Goal: Communication & Community: Connect with others

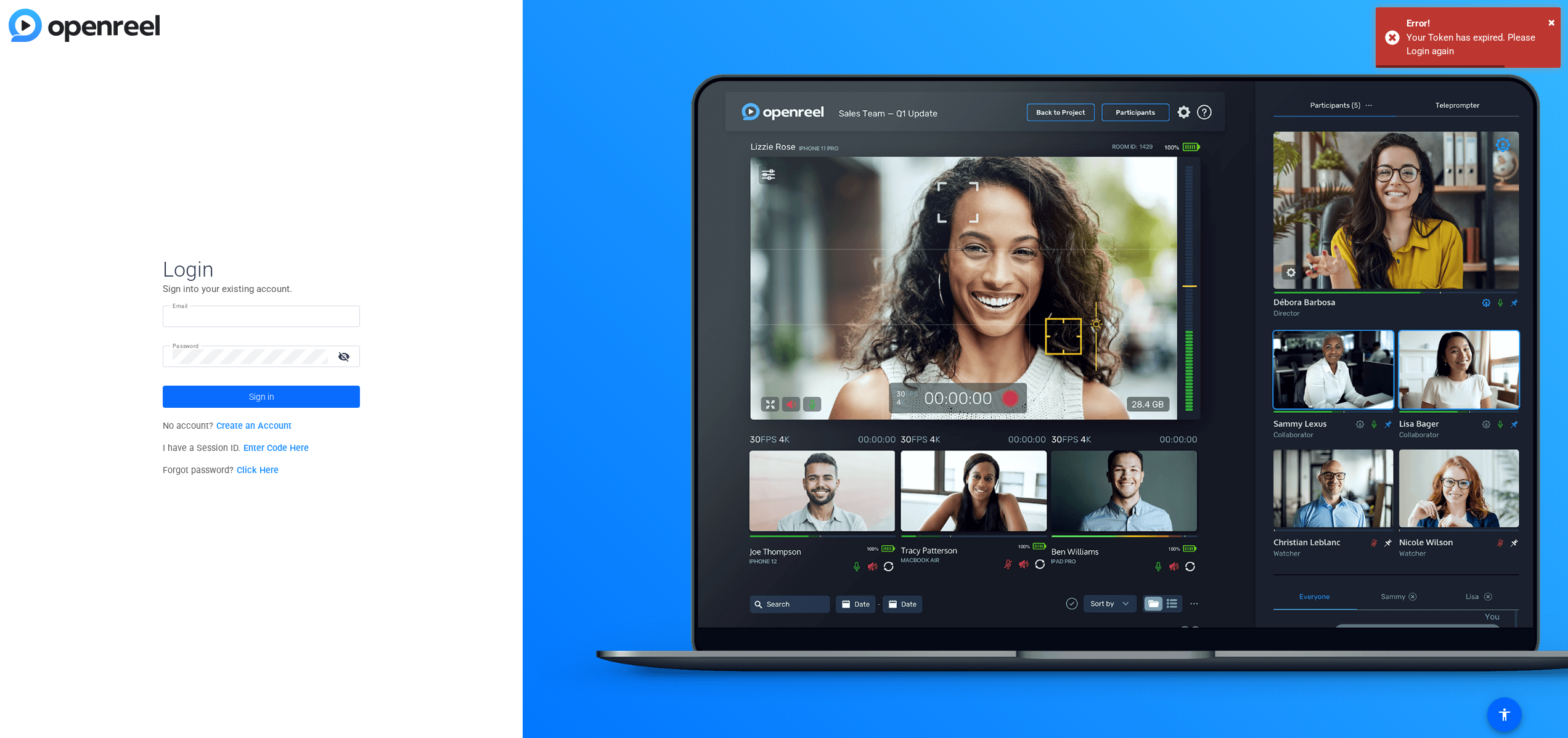
type input "[EMAIL_ADDRESS][DOMAIN_NAME]"
click at [270, 399] on span "Sign in" at bounding box center [262, 397] width 25 height 31
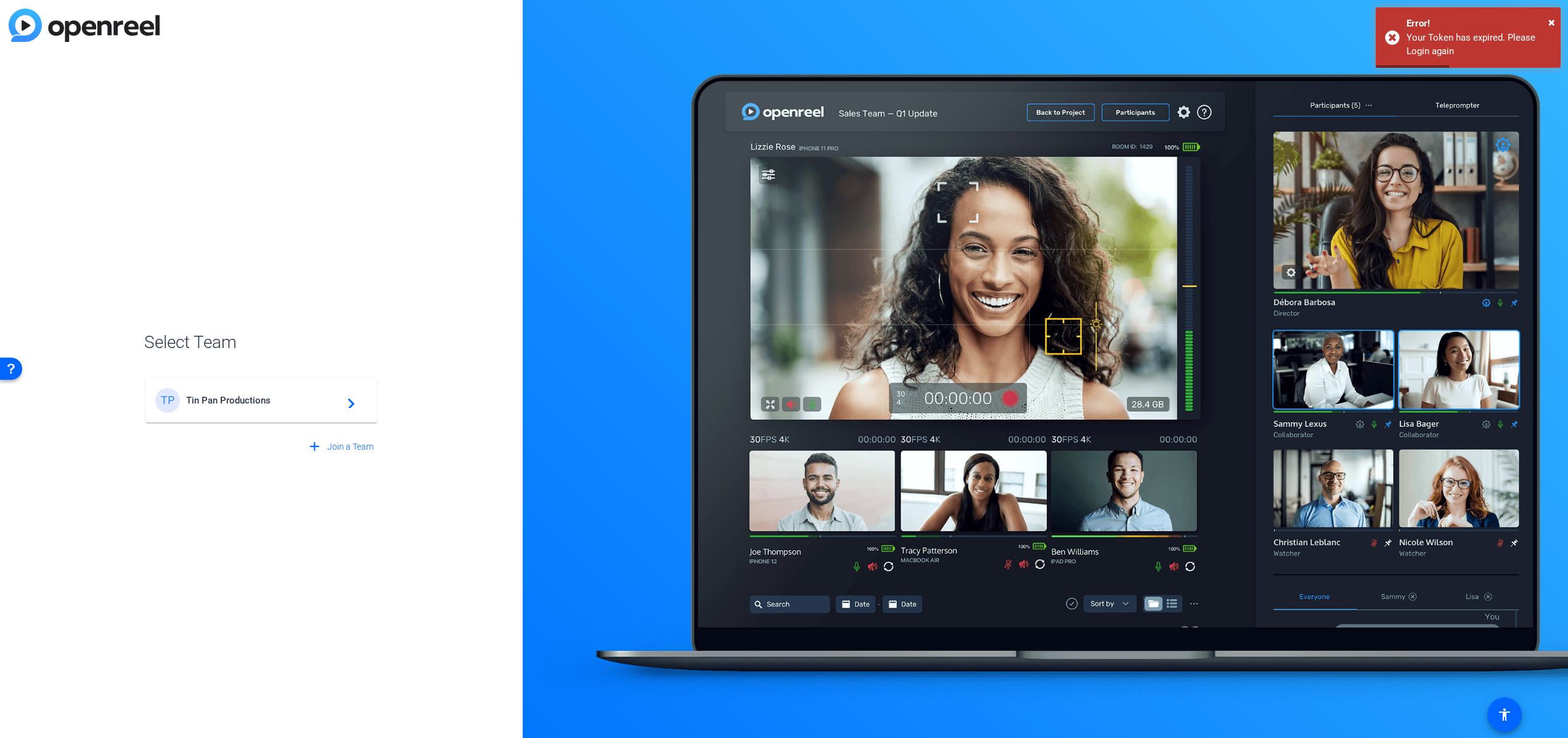
click at [268, 403] on span "Tin Pan Productions" at bounding box center [263, 400] width 154 height 11
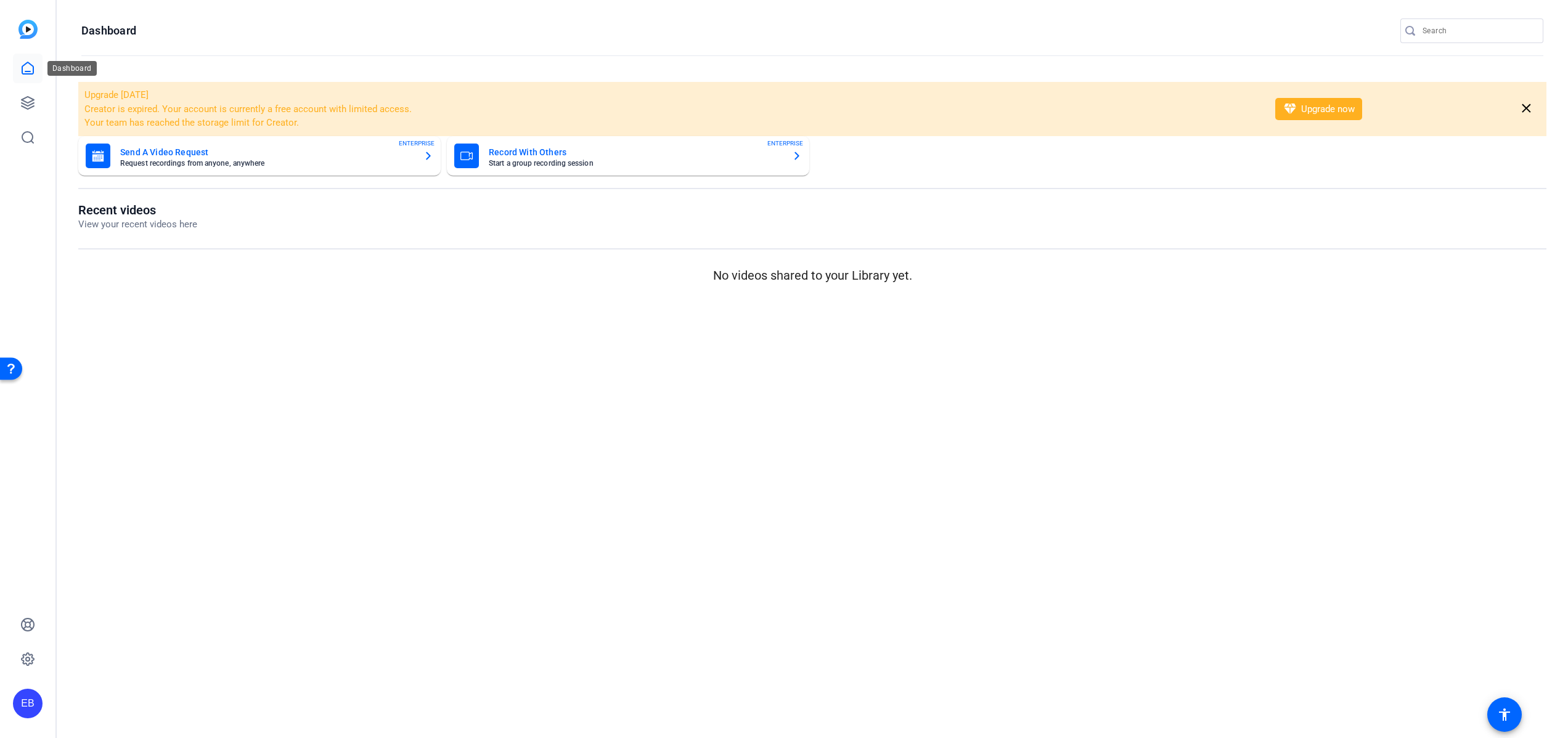
click at [29, 73] on icon at bounding box center [27, 68] width 11 height 12
click at [28, 109] on icon at bounding box center [28, 103] width 15 height 15
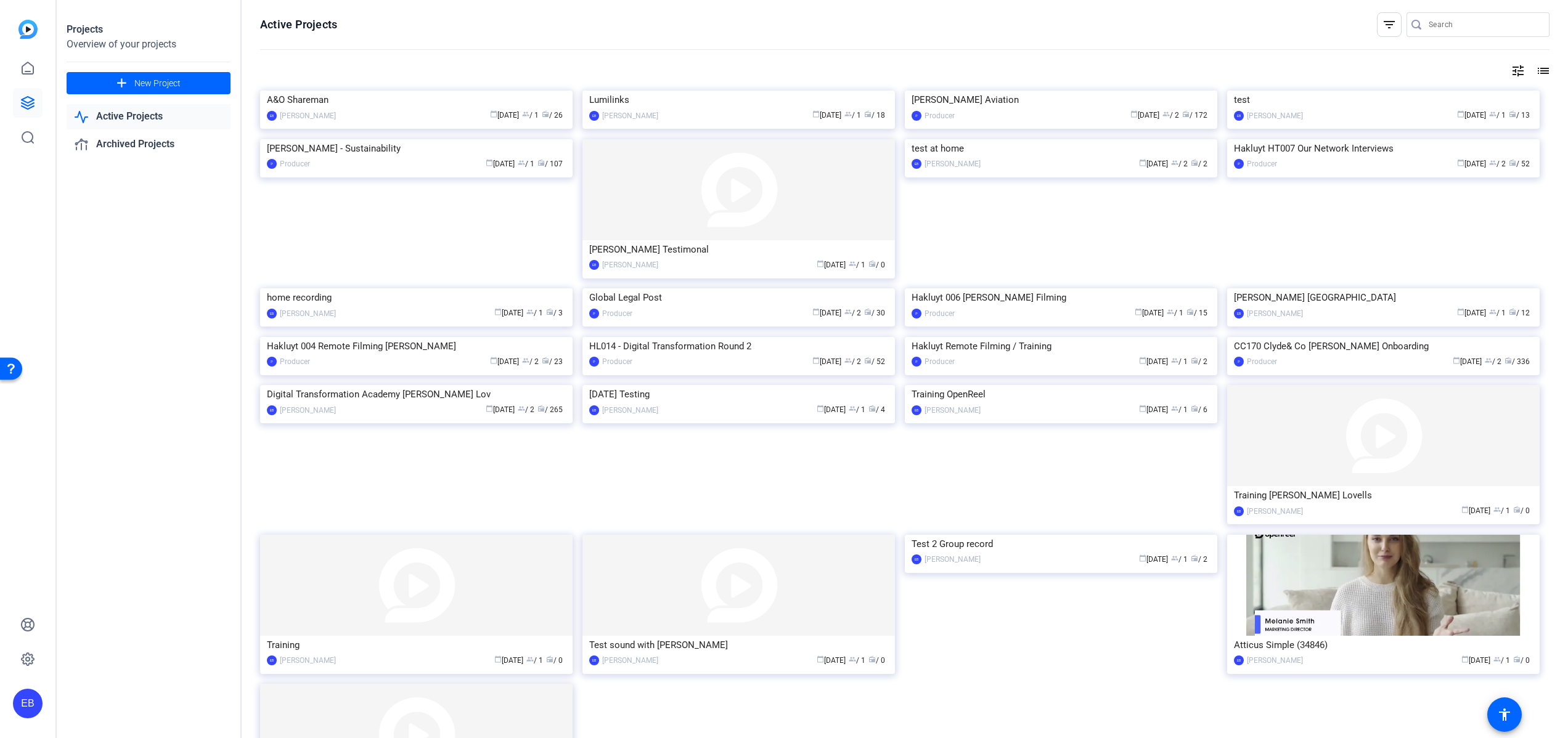
click at [172, 122] on link "Active Projects" at bounding box center [148, 117] width 164 height 25
click at [144, 117] on link "Active Projects" at bounding box center [148, 117] width 164 height 25
click at [152, 87] on span "New Project" at bounding box center [157, 84] width 46 height 13
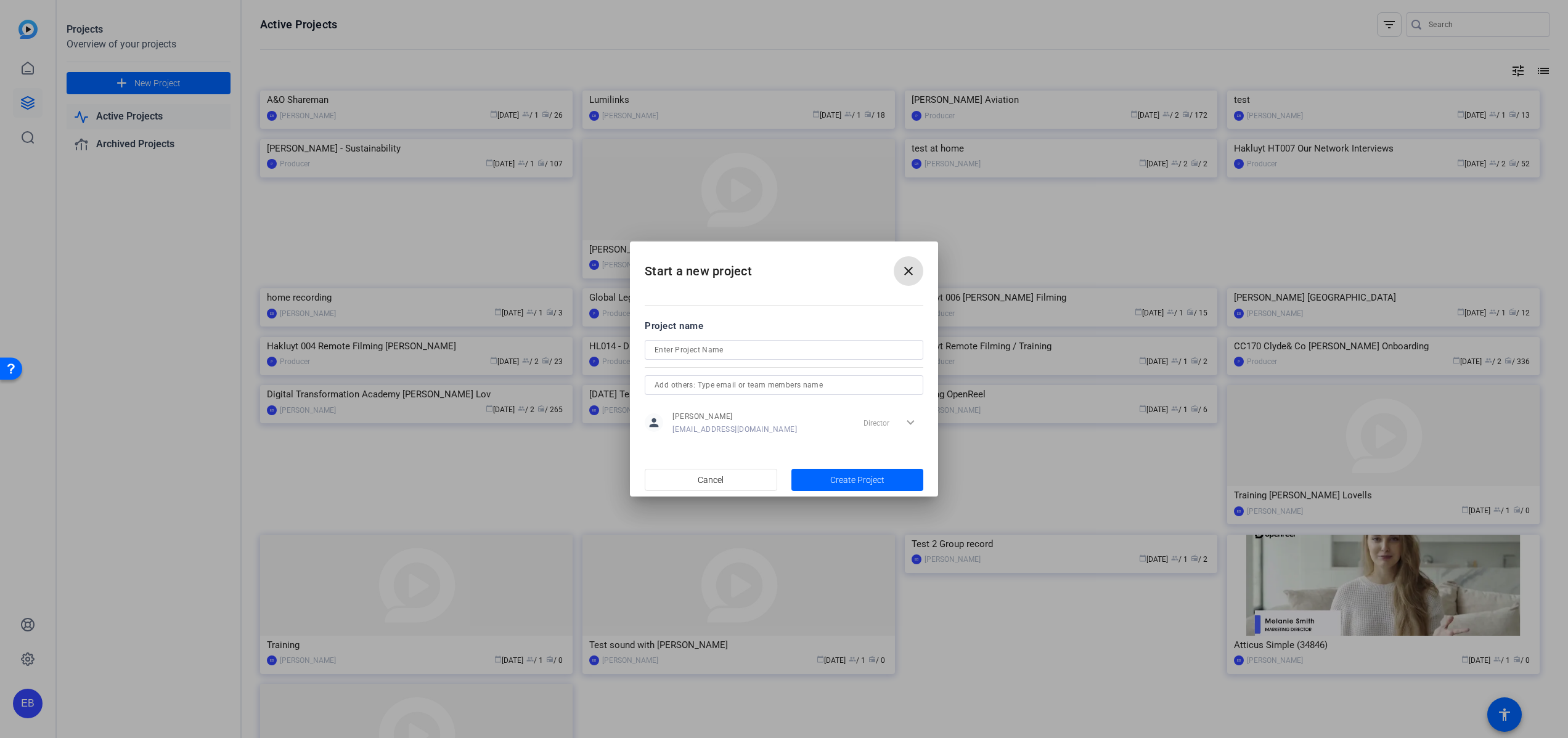
click at [907, 265] on mat-icon "close" at bounding box center [908, 271] width 15 height 15
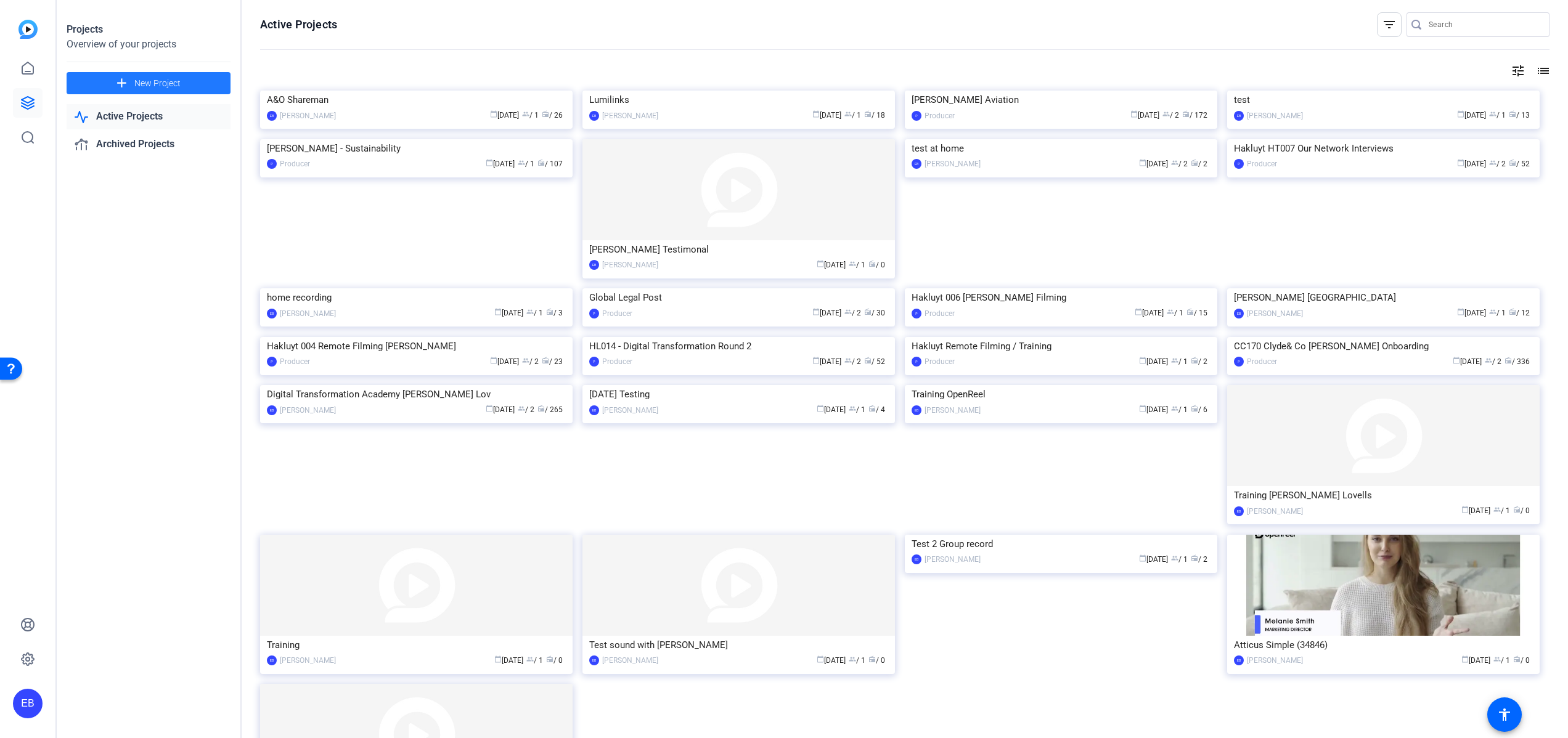
click at [140, 311] on div "Projects Overview of your projects add New Project Active Projects Archived Pro…" at bounding box center [149, 369] width 185 height 738
click at [746, 289] on img at bounding box center [738, 289] width 312 height 0
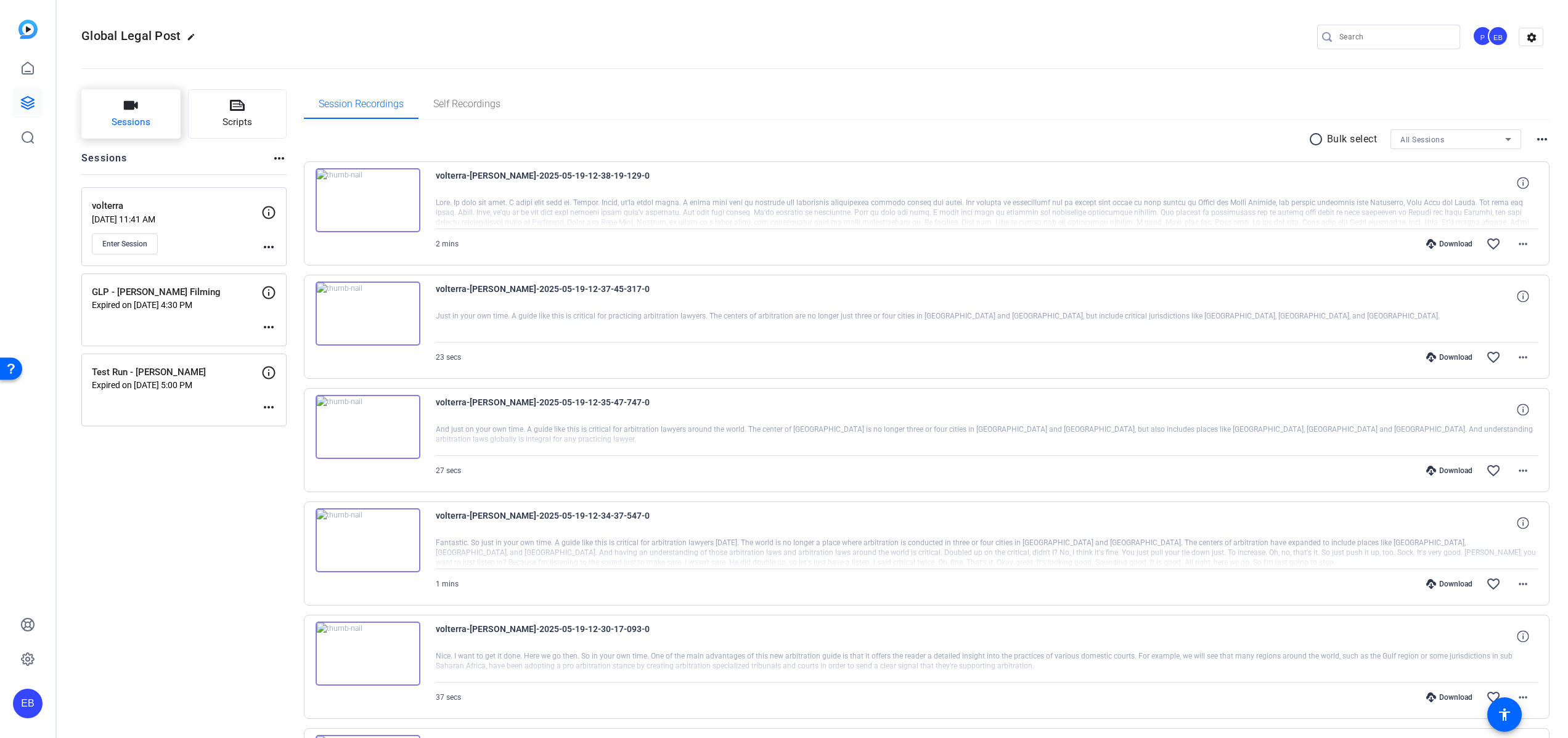
click at [124, 126] on span "Sessions" at bounding box center [131, 122] width 39 height 14
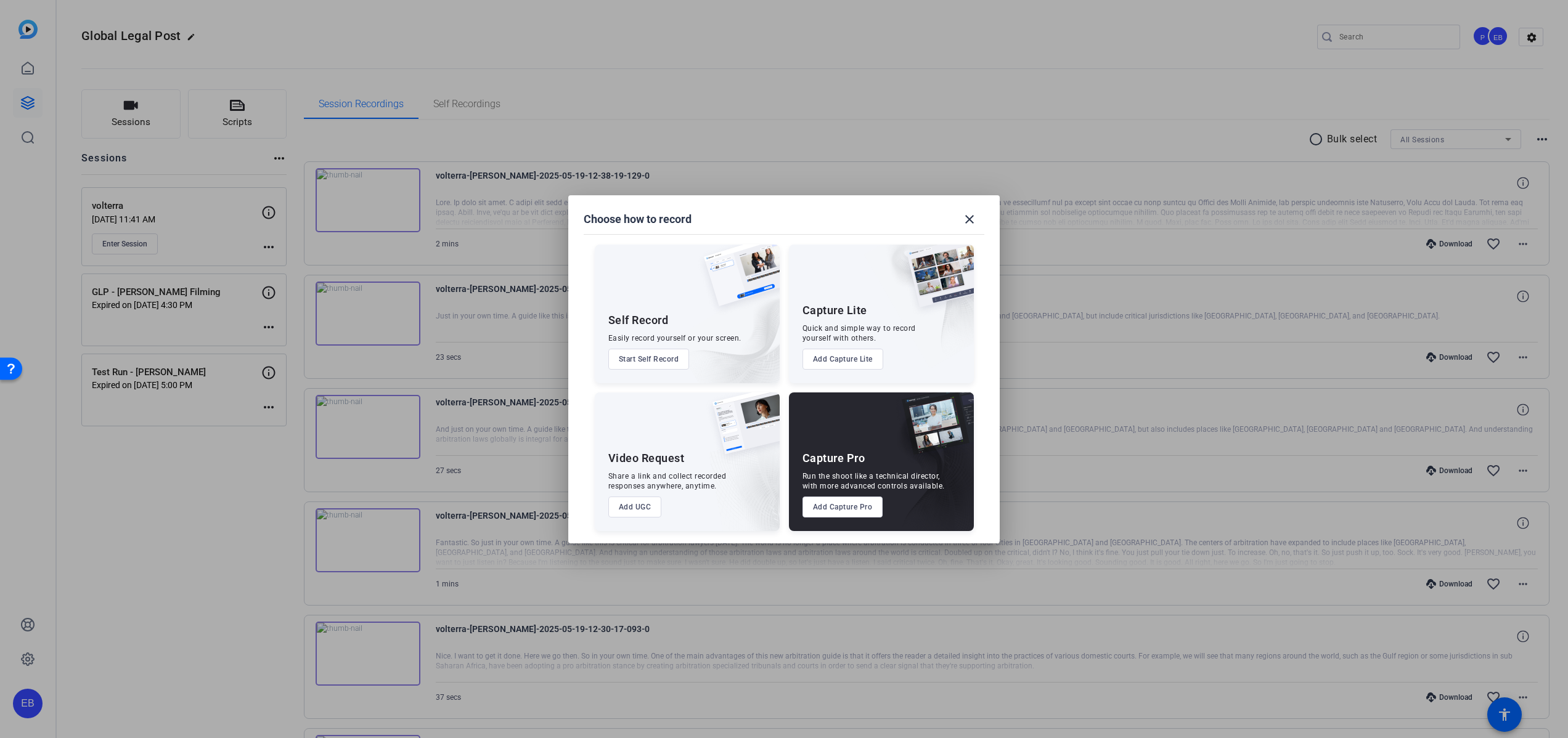
click at [853, 507] on button "Add Capture Pro" at bounding box center [843, 507] width 81 height 21
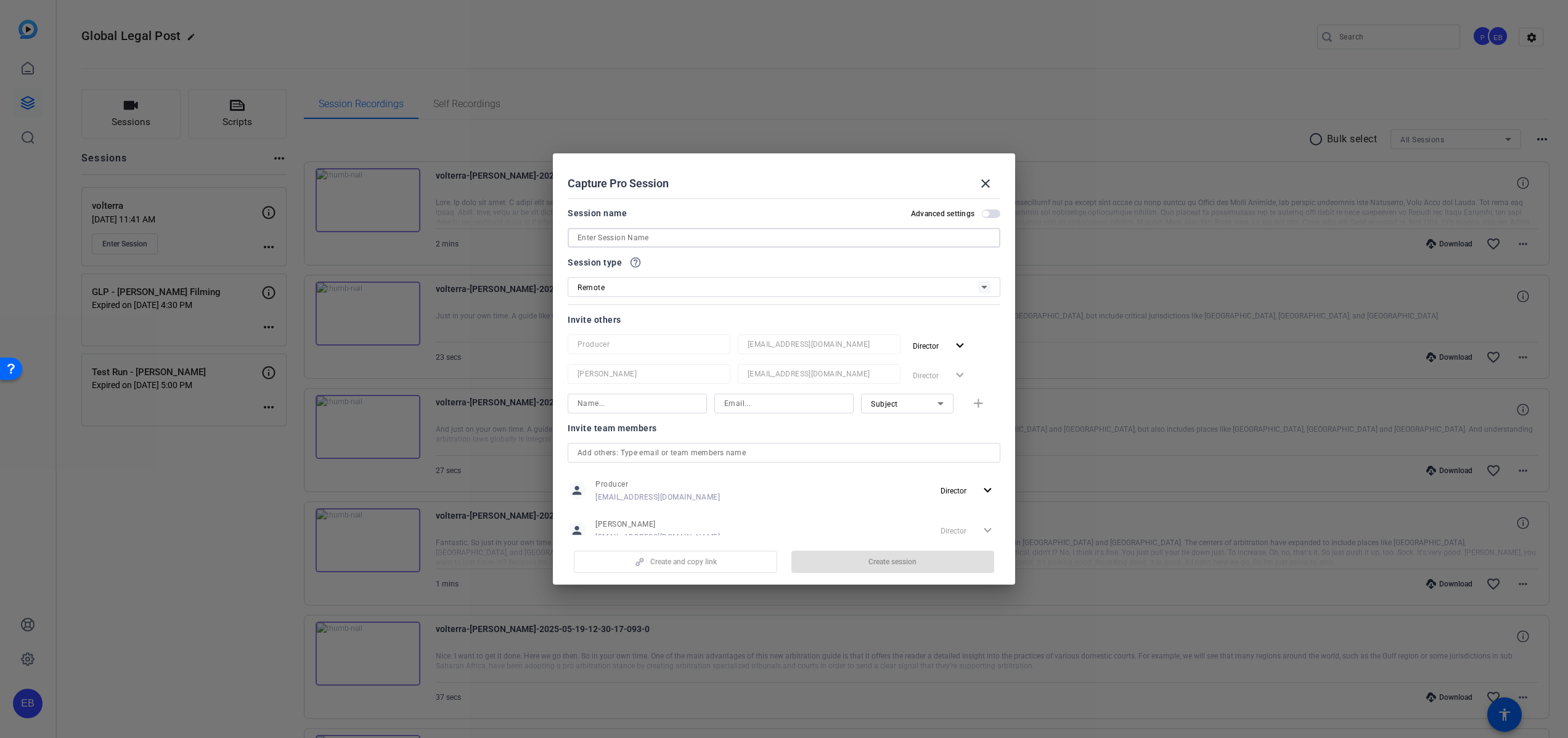
click at [706, 241] on input at bounding box center [784, 238] width 413 height 15
paste input "[PERSON_NAME]"
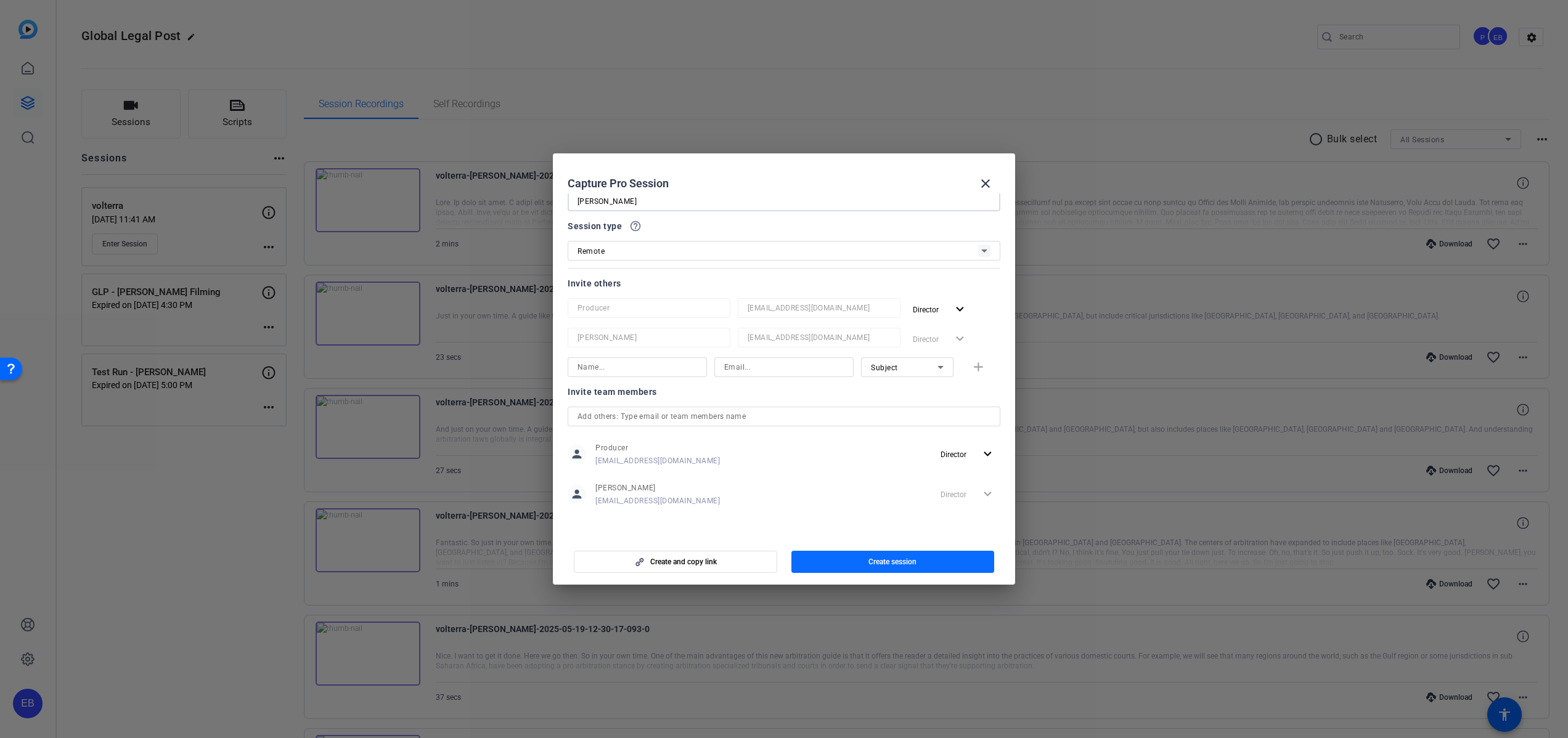
type input "[PERSON_NAME]"
click at [896, 563] on span "Create session" at bounding box center [892, 561] width 48 height 10
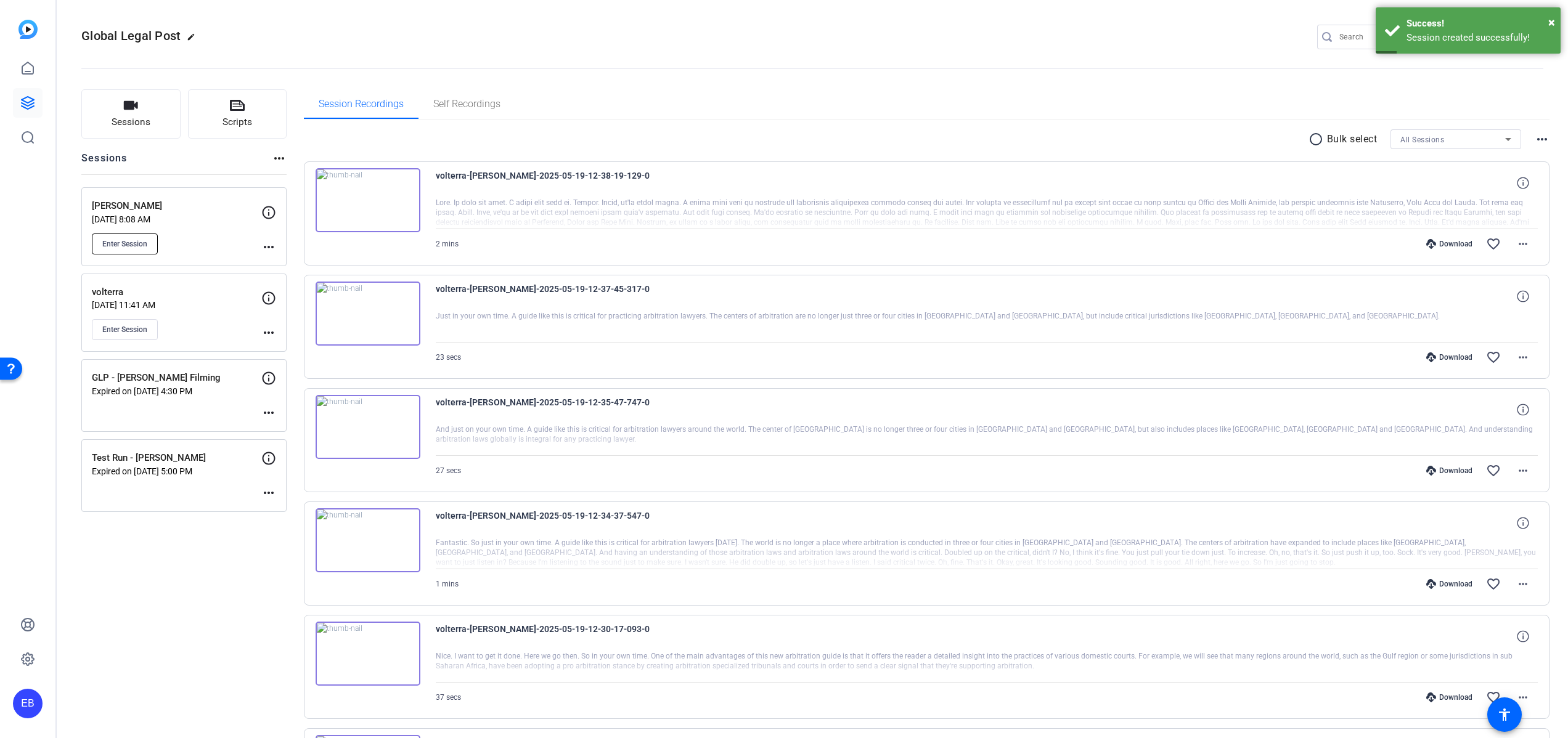
click at [118, 240] on span "Enter Session" at bounding box center [124, 243] width 45 height 10
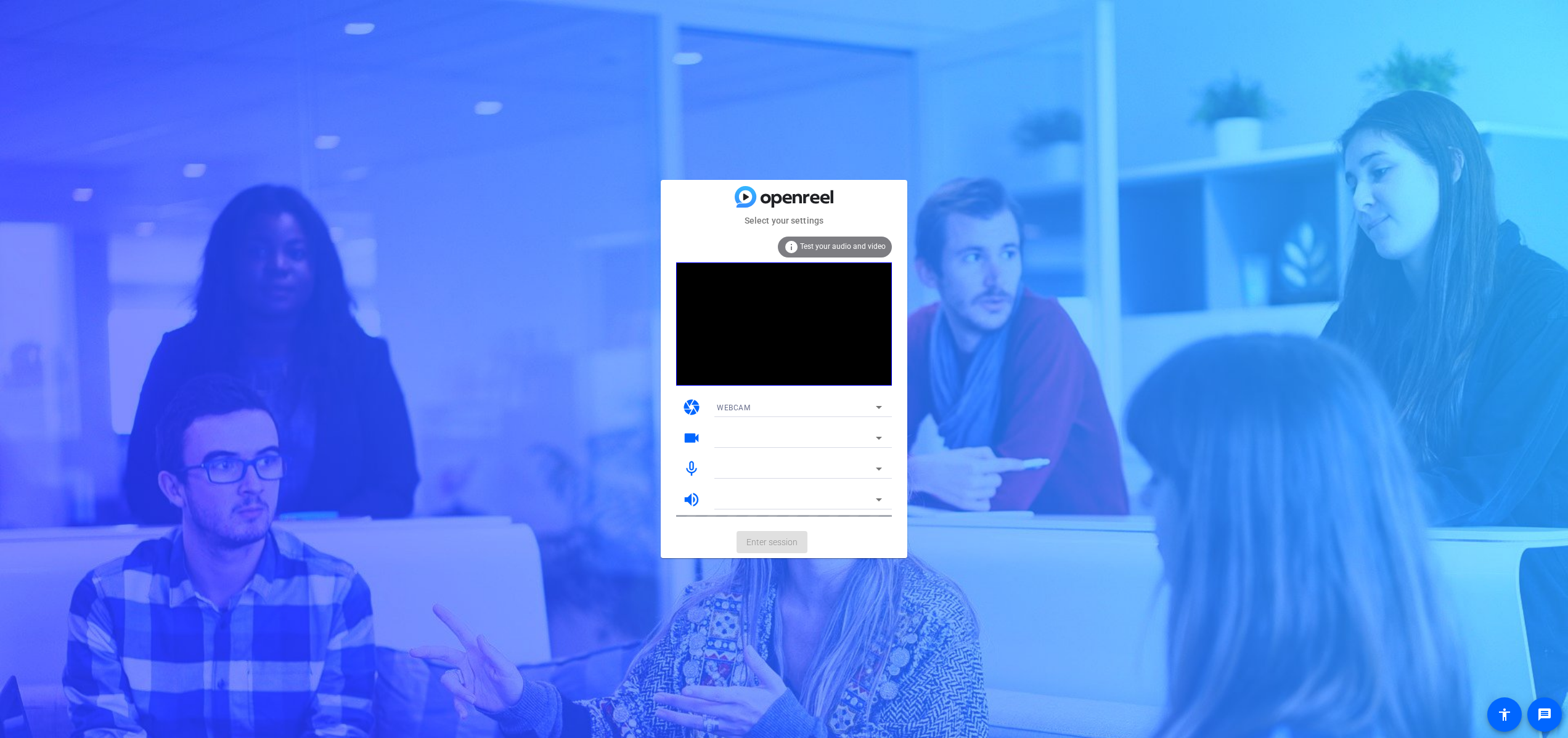
click at [721, 537] on mat-card-actions "Enter session" at bounding box center [783, 542] width 246 height 32
click at [772, 540] on span "Enter session" at bounding box center [772, 543] width 51 height 13
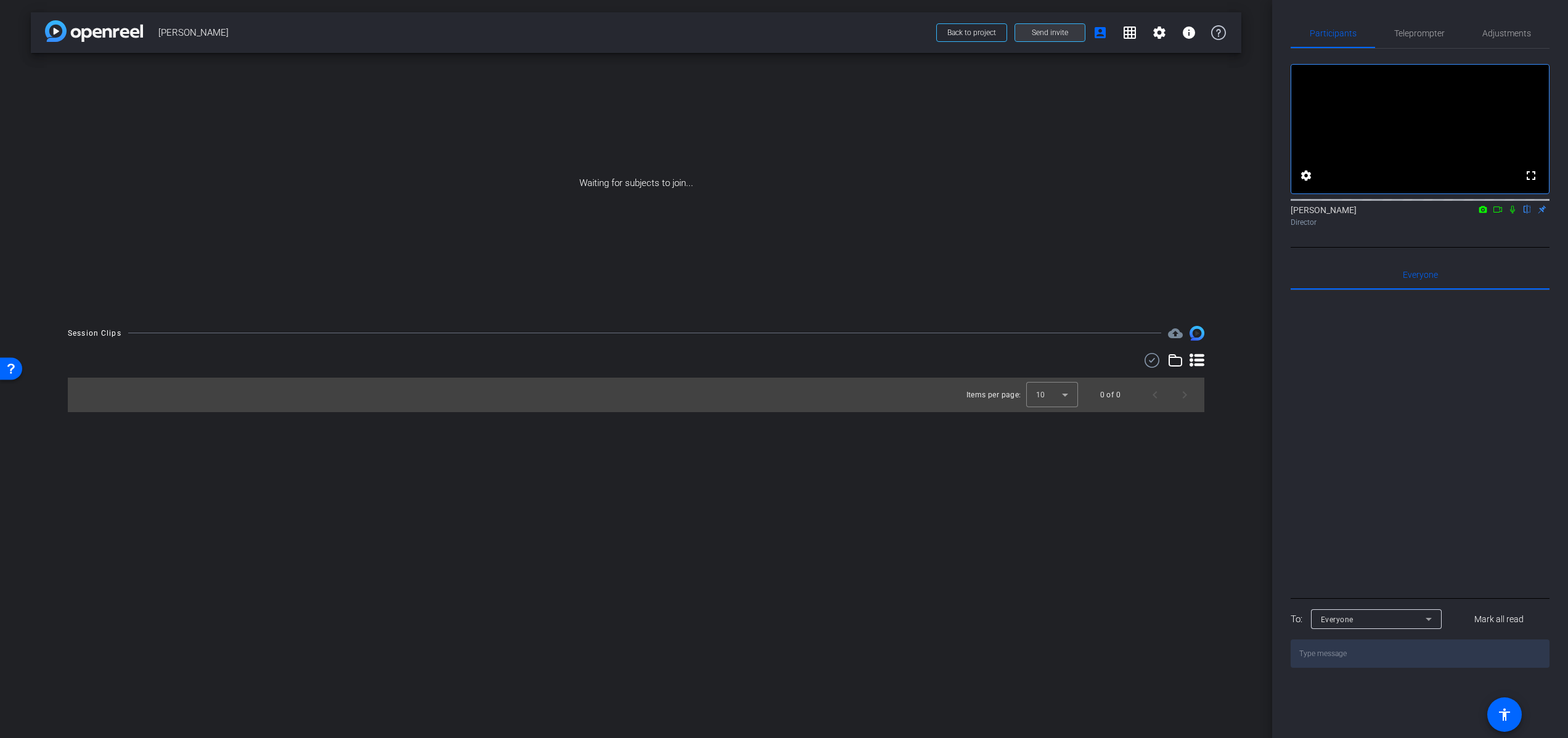
click at [1051, 29] on span "Send invite" at bounding box center [1049, 32] width 36 height 10
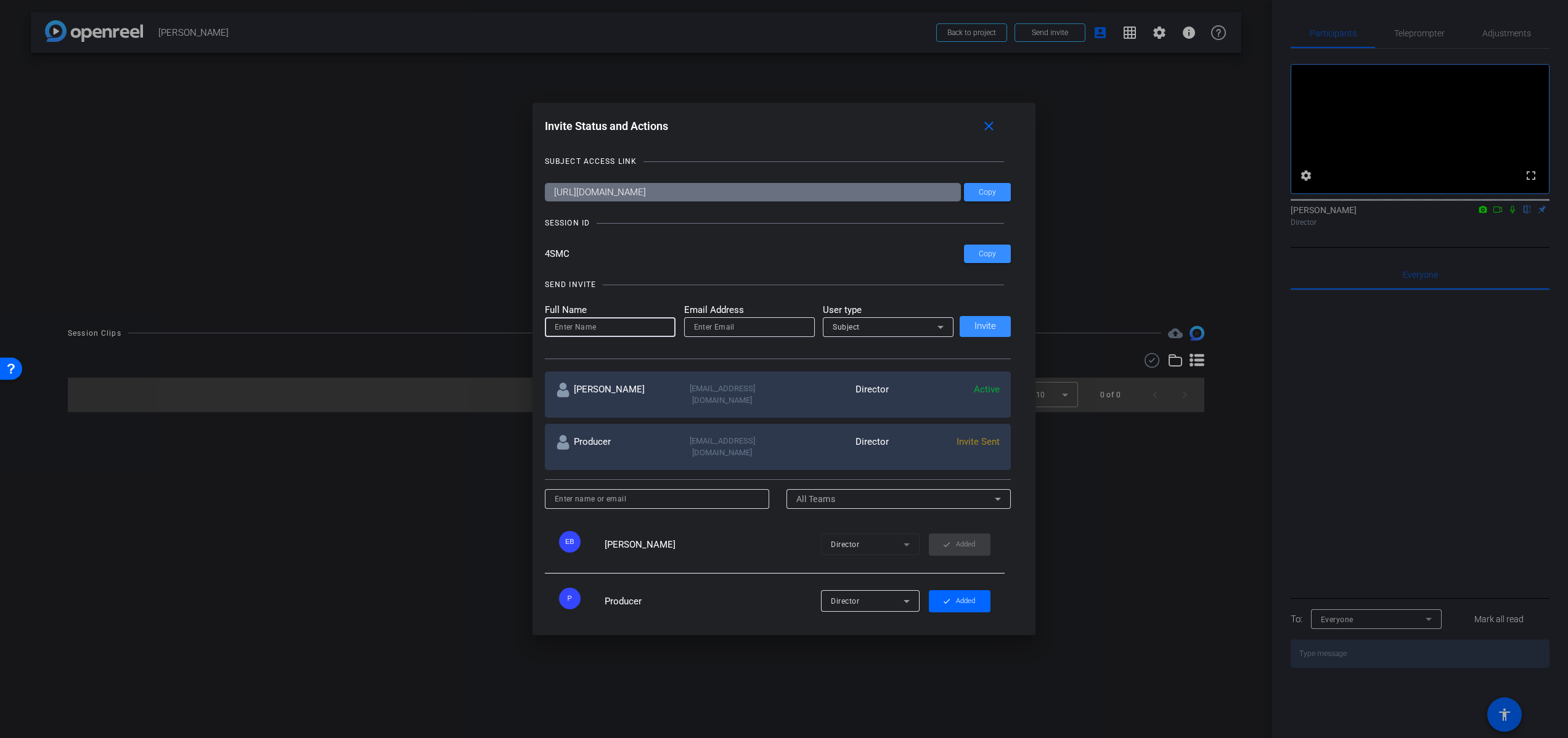
click at [621, 327] on input at bounding box center [610, 327] width 111 height 15
paste input "[PERSON_NAME]"
type input "[PERSON_NAME]"
click at [747, 325] on input "email" at bounding box center [749, 327] width 111 height 15
paste input "[PERSON_NAME][EMAIL_ADDRESS][PERSON_NAME][DOMAIN_NAME]"
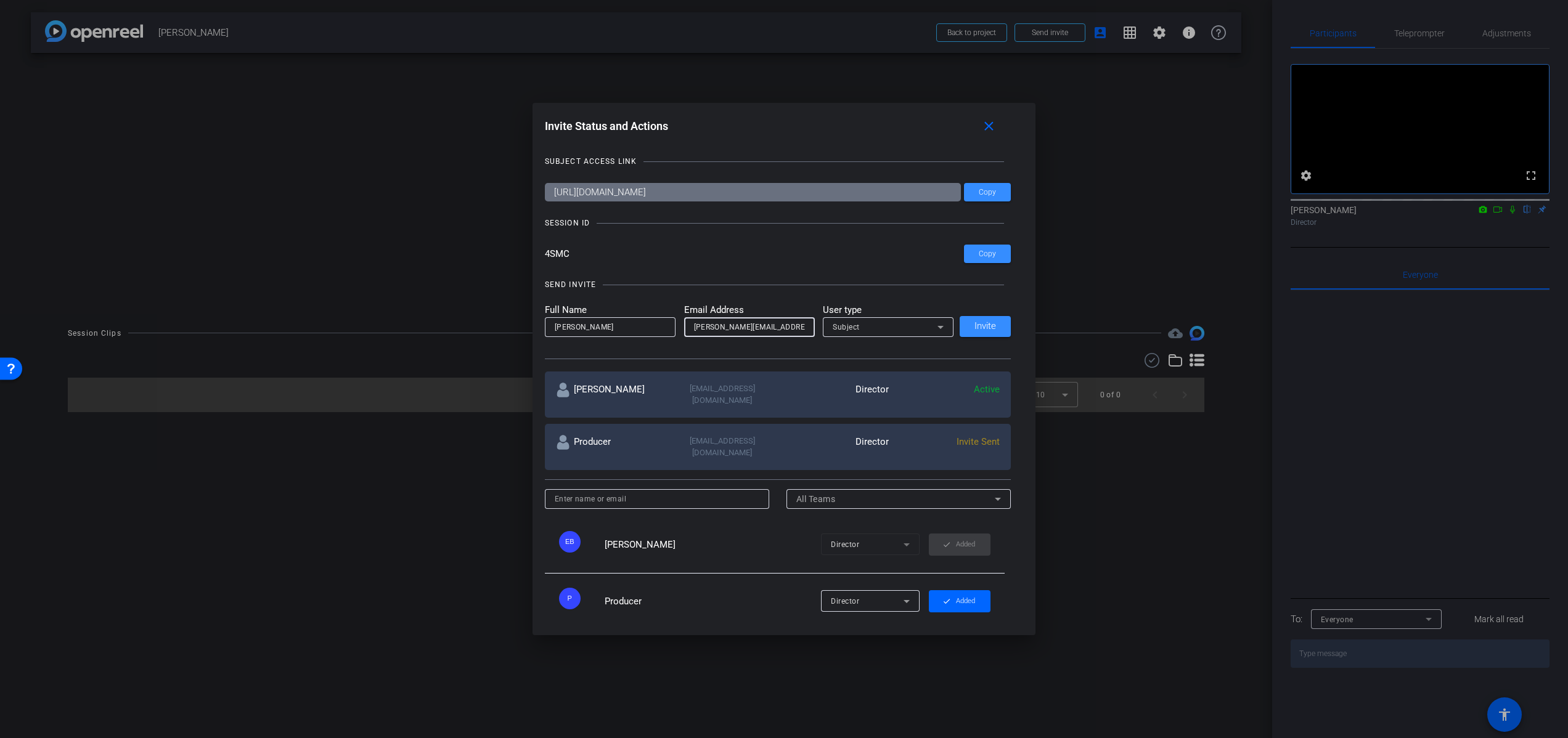
type input "[PERSON_NAME][EMAIL_ADDRESS][PERSON_NAME][DOMAIN_NAME]"
click at [864, 327] on div "Subject" at bounding box center [885, 326] width 105 height 15
click at [864, 327] on div at bounding box center [784, 369] width 1568 height 738
drag, startPoint x: 578, startPoint y: 253, endPoint x: 542, endPoint y: 259, distance: 36.5
click at [544, 259] on input "4SMC" at bounding box center [754, 253] width 420 height 18
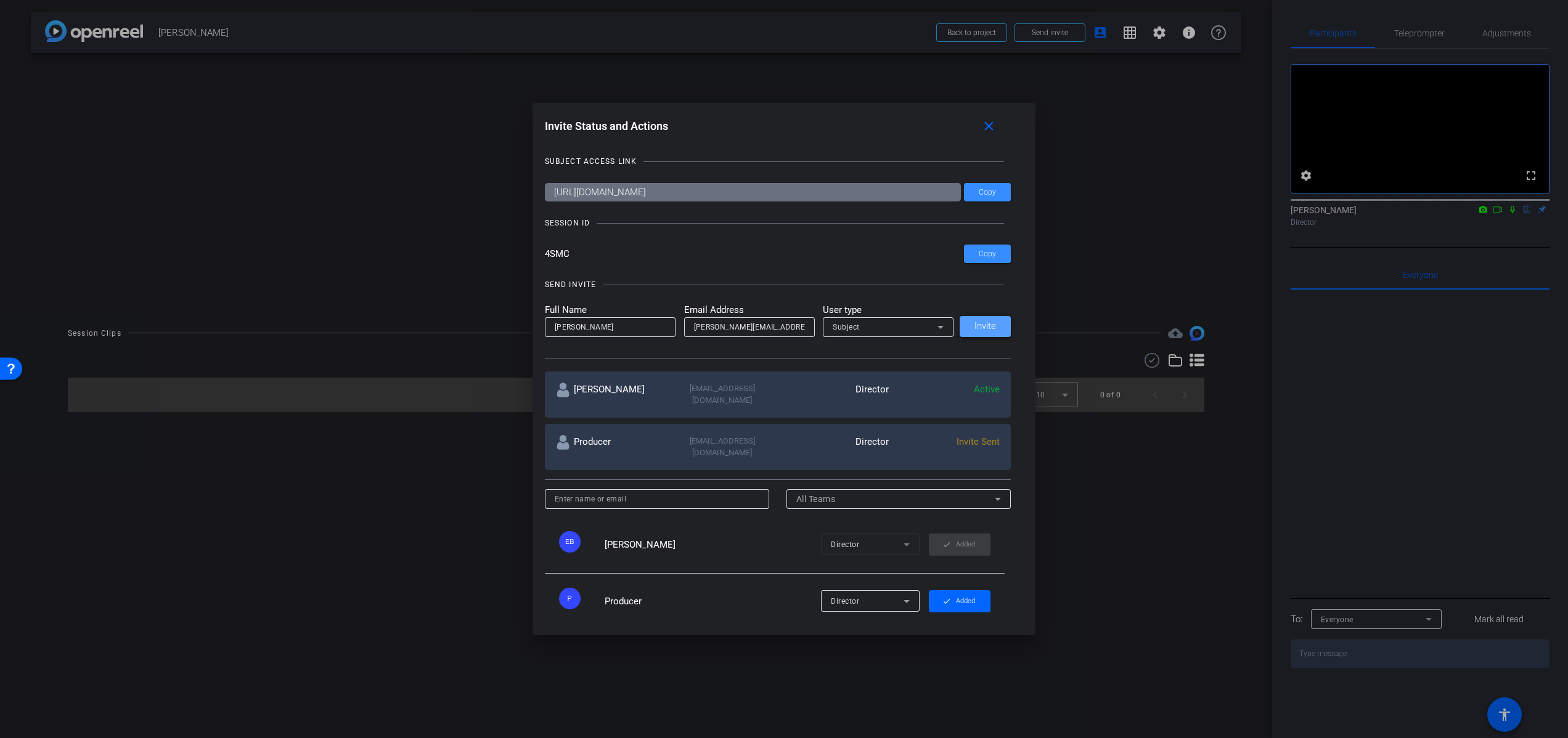
click at [977, 328] on span "Invite" at bounding box center [985, 326] width 21 height 10
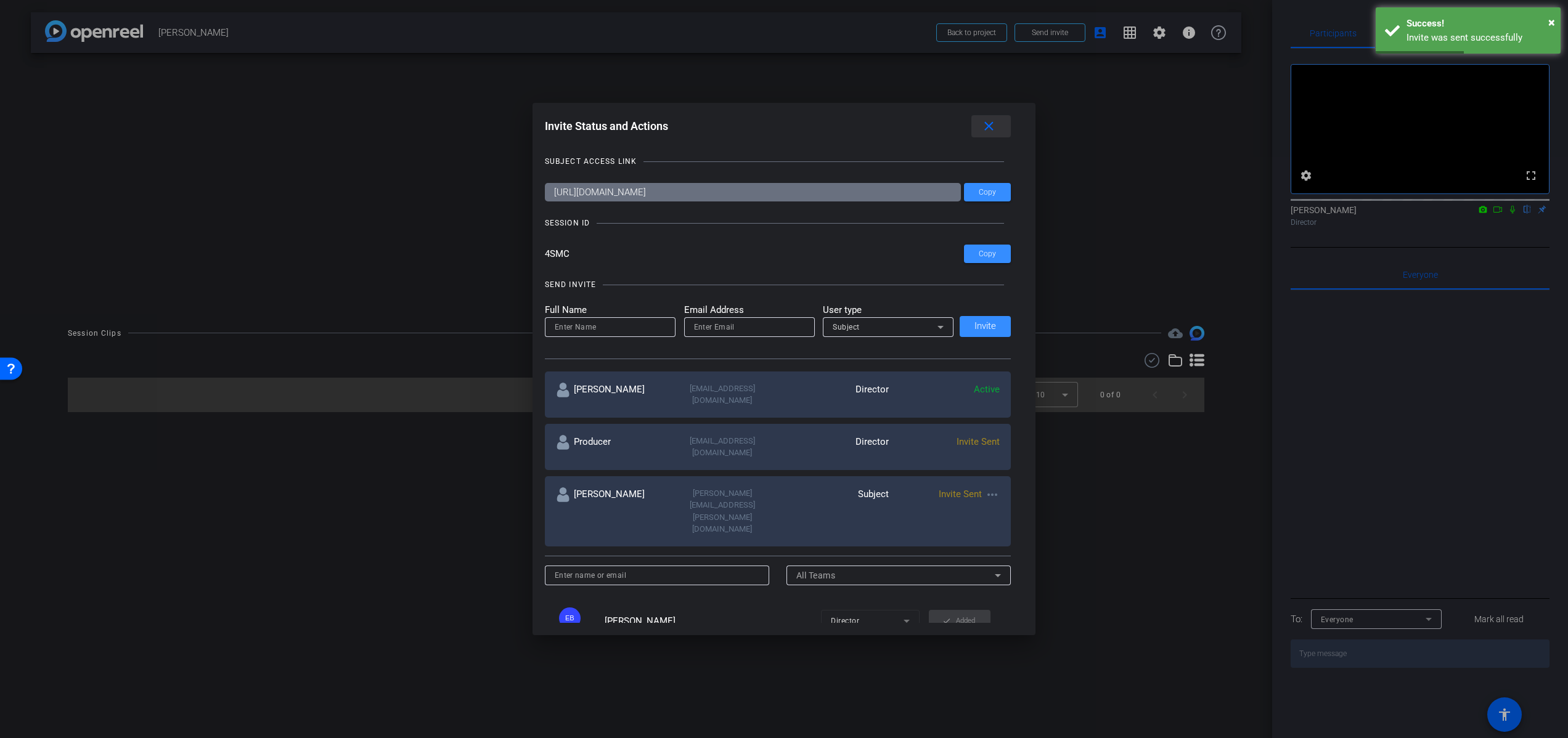
click at [990, 134] on span at bounding box center [991, 126] width 40 height 29
